Goal: Information Seeking & Learning: Learn about a topic

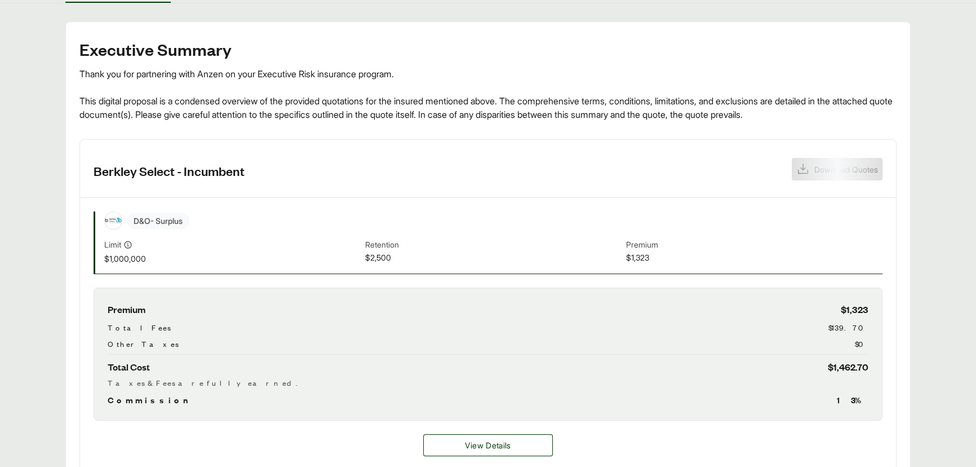
scroll to position [256, 0]
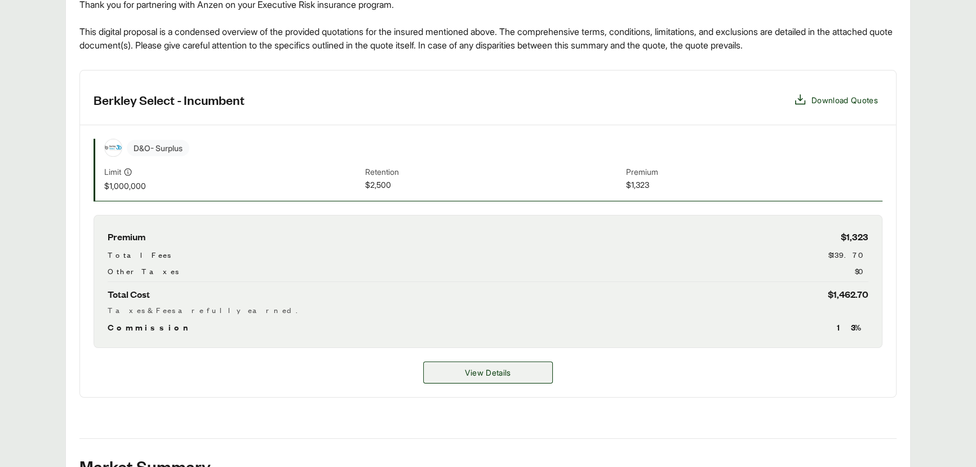
click at [484, 376] on span "View Details" at bounding box center [488, 372] width 46 height 12
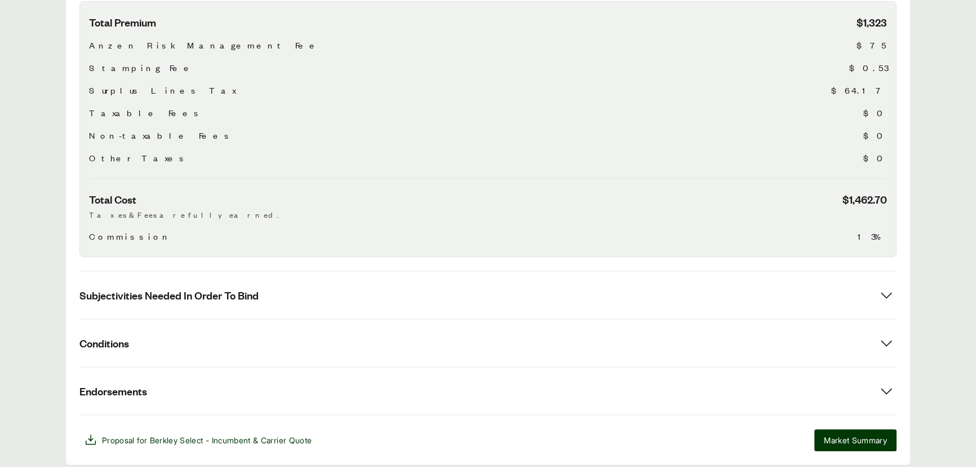
scroll to position [399, 0]
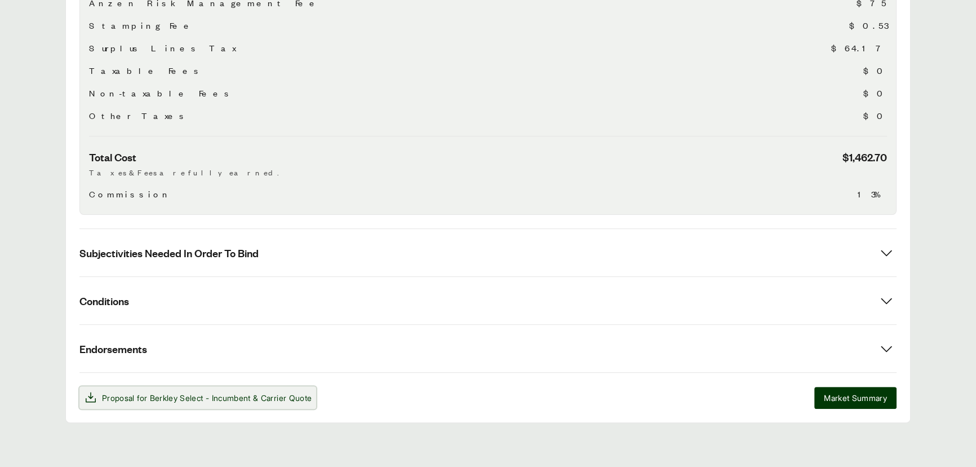
click at [243, 395] on span "Berkley Select - Incumbent" at bounding box center [200, 398] width 101 height 10
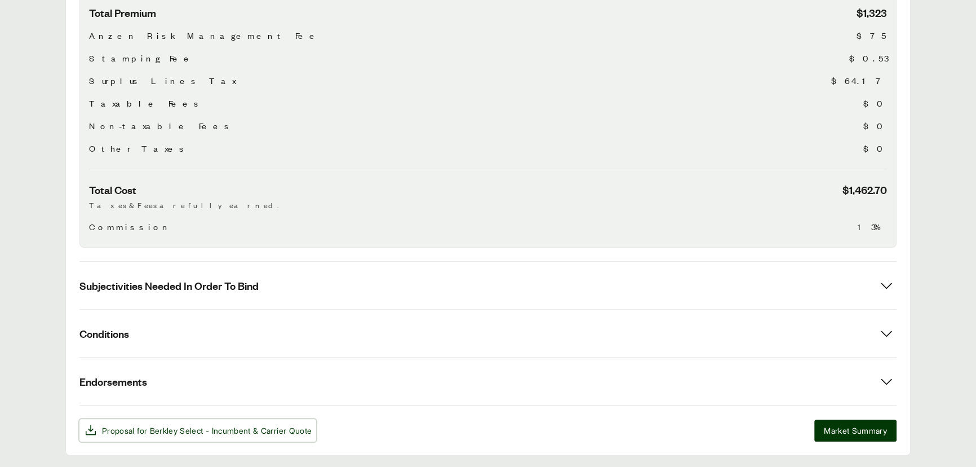
scroll to position [245, 0]
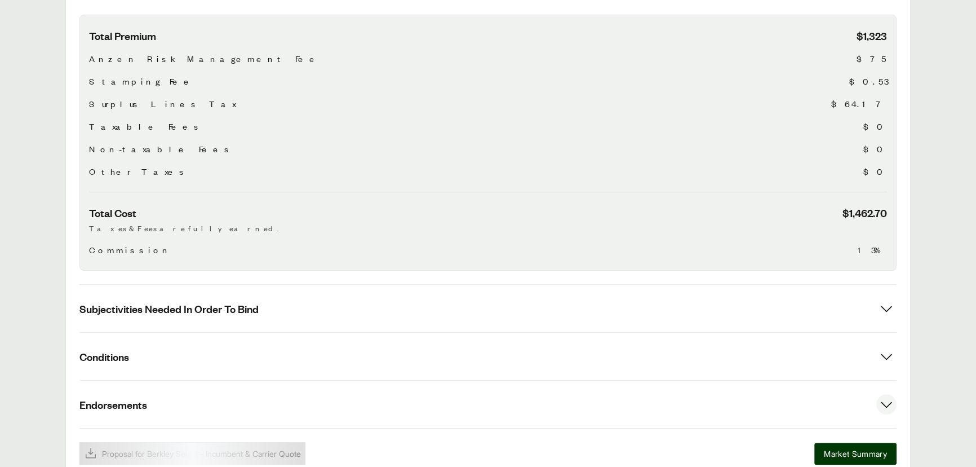
scroll to position [399, 0]
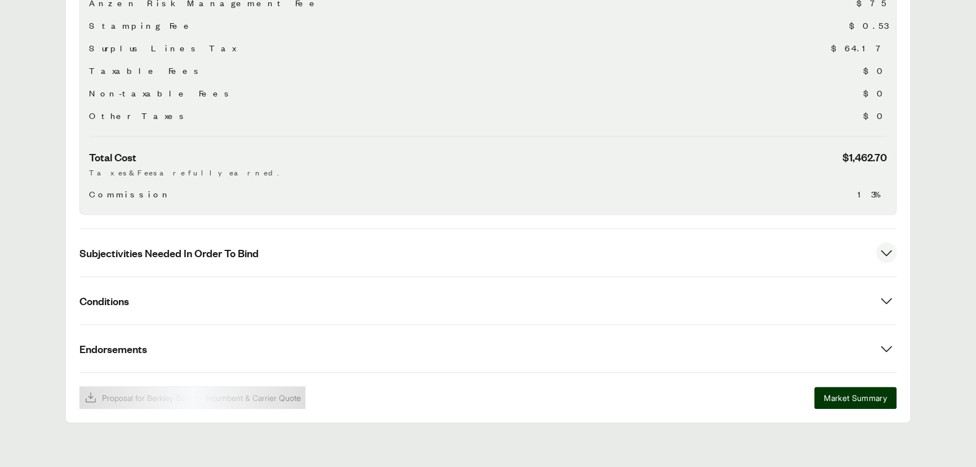
click at [215, 253] on span "Subjectivities Needed In Order To Bind" at bounding box center [168, 253] width 179 height 14
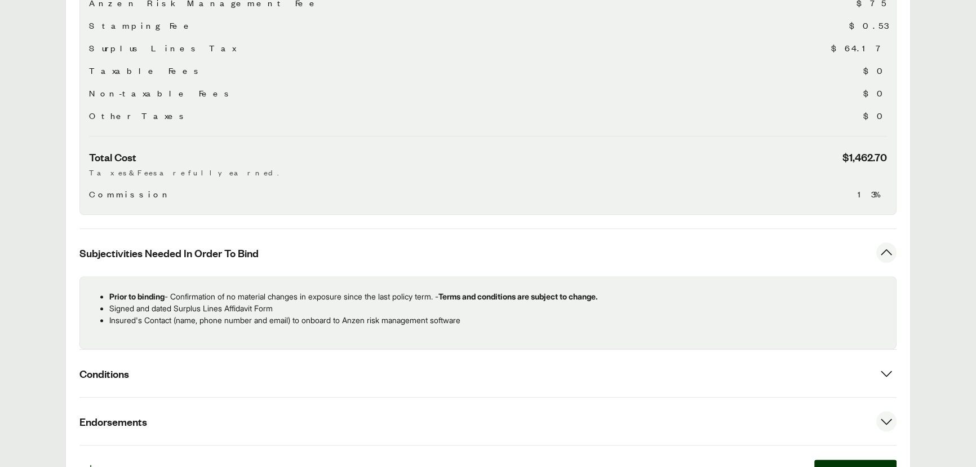
click at [209, 397] on button "Endorsements" at bounding box center [487, 420] width 817 height 47
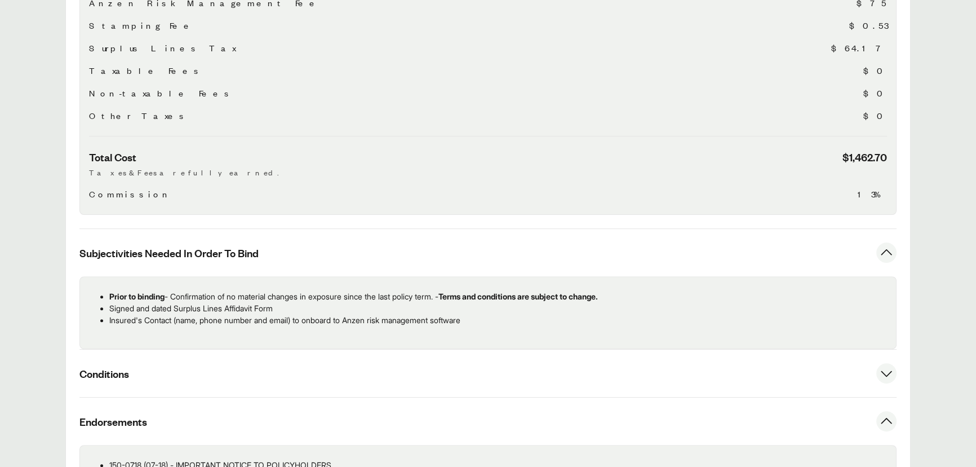
click at [212, 371] on button "Conditions" at bounding box center [487, 372] width 817 height 47
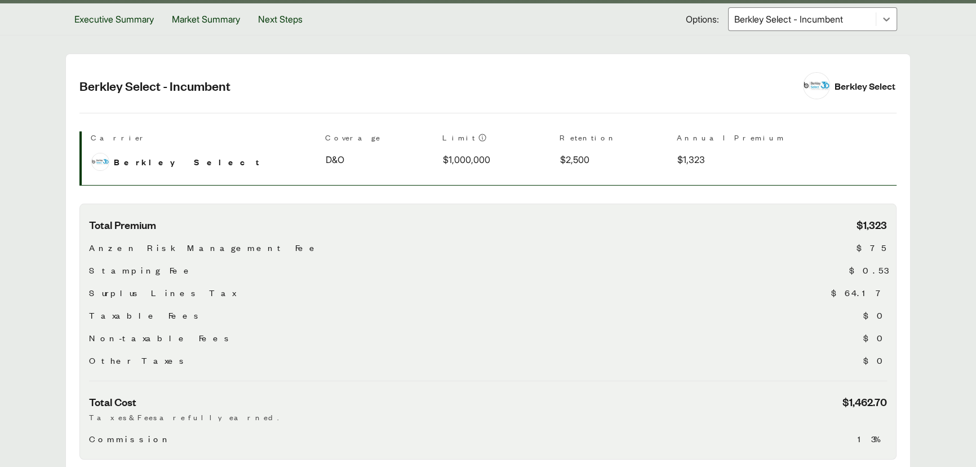
scroll to position [0, 0]
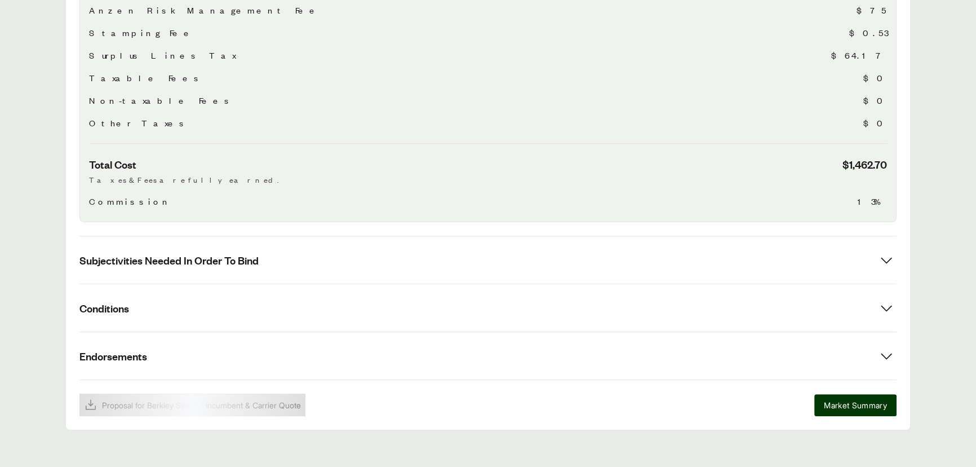
scroll to position [433, 0]
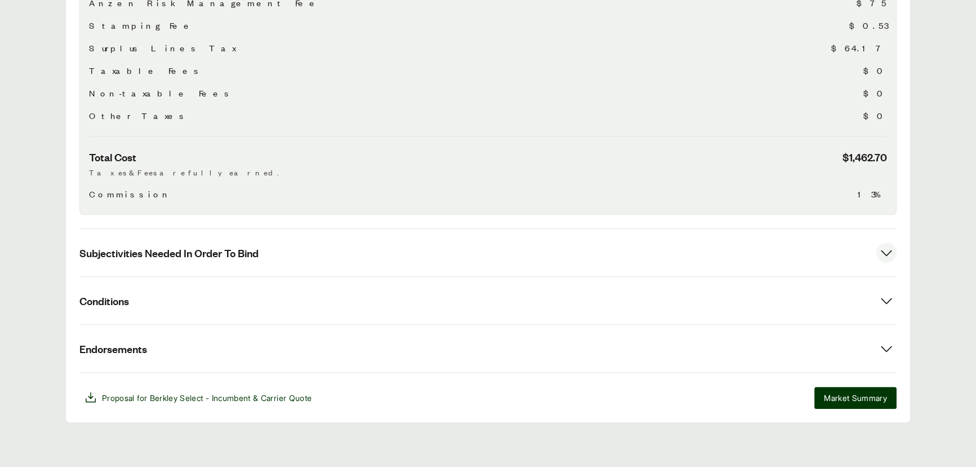
click at [209, 246] on span "Subjectivities Needed In Order To Bind" at bounding box center [168, 253] width 179 height 14
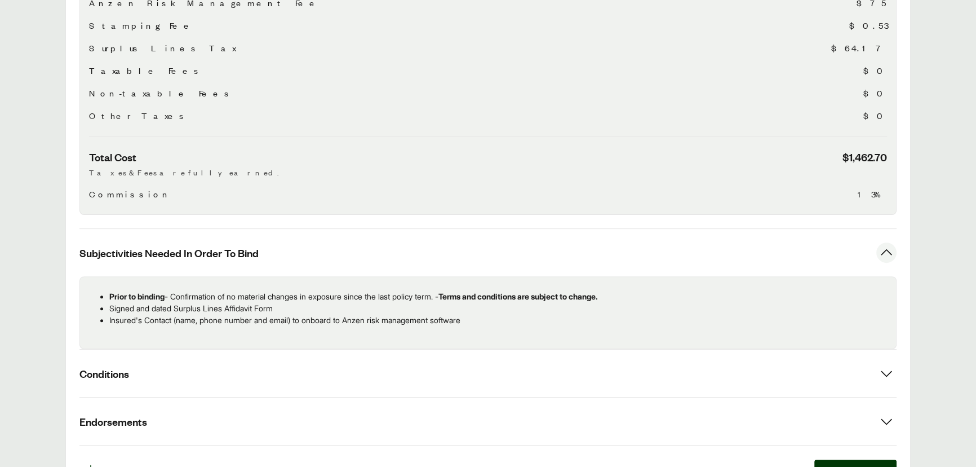
scroll to position [506, 0]
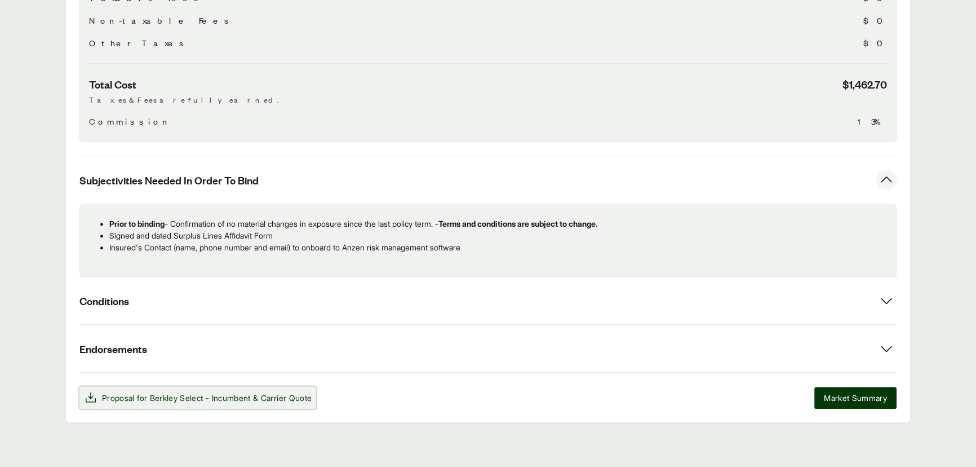
click at [188, 388] on button "Proposal for Berkley Select - Incumbent & Carrier Quote" at bounding box center [197, 397] width 237 height 23
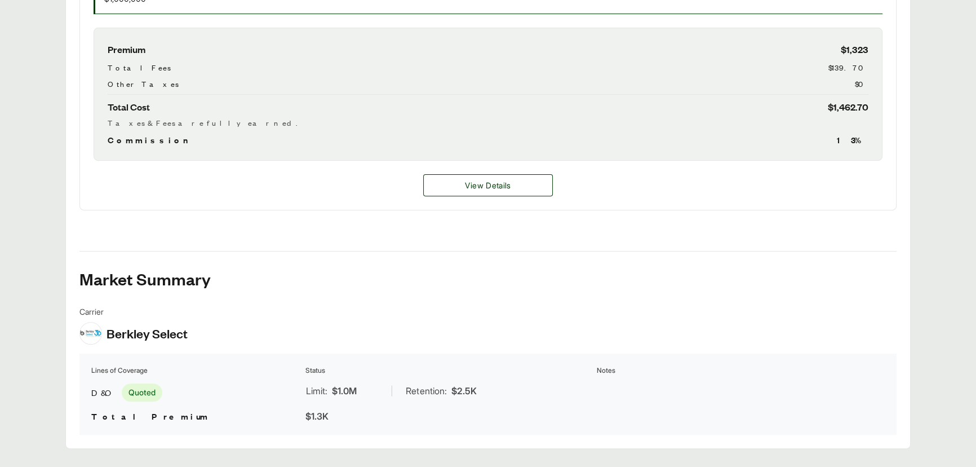
scroll to position [500, 0]
